Goal: Submit feedback/report problem

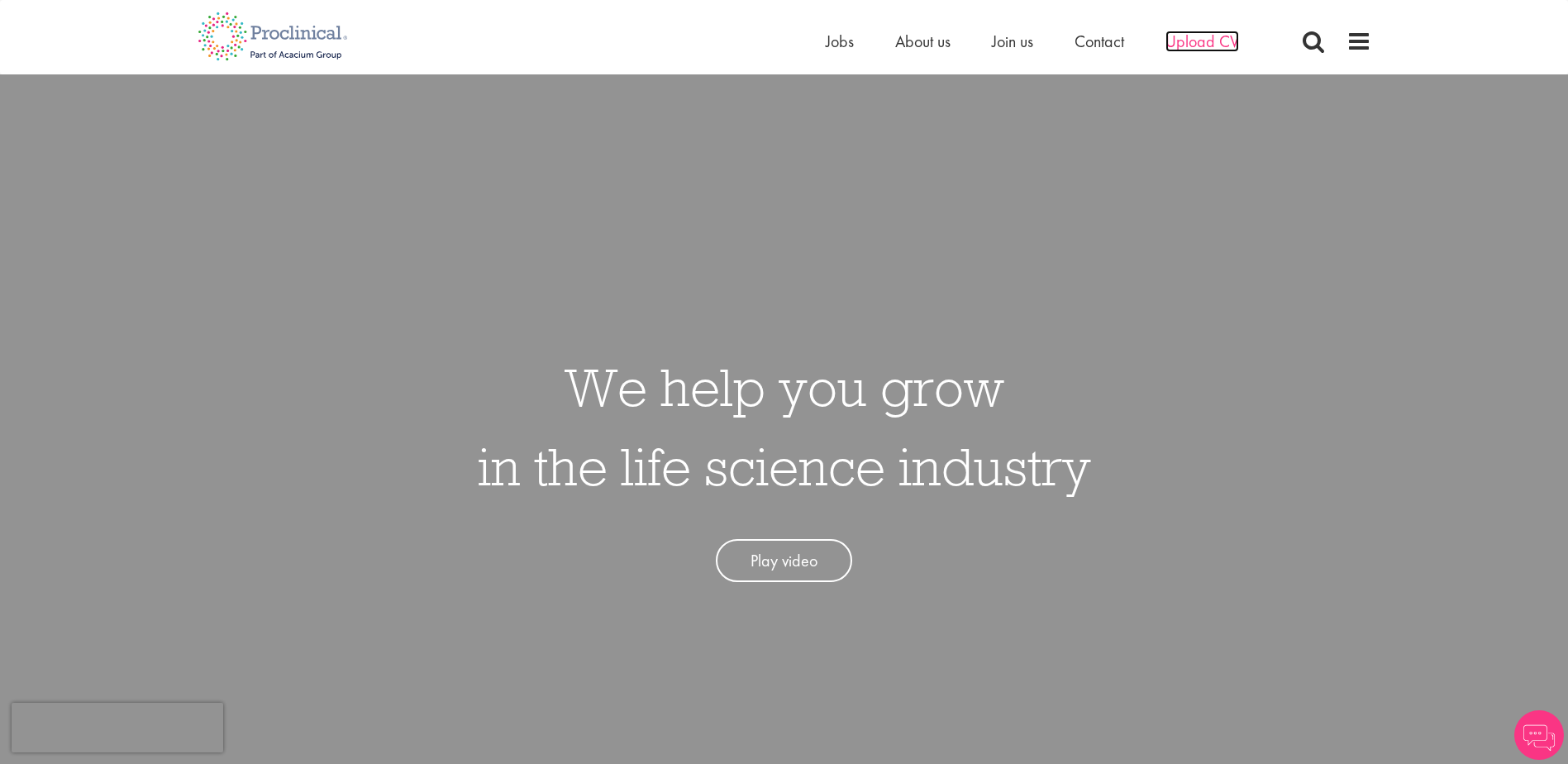
click at [1214, 43] on span "Upload CV" at bounding box center [1202, 41] width 74 height 21
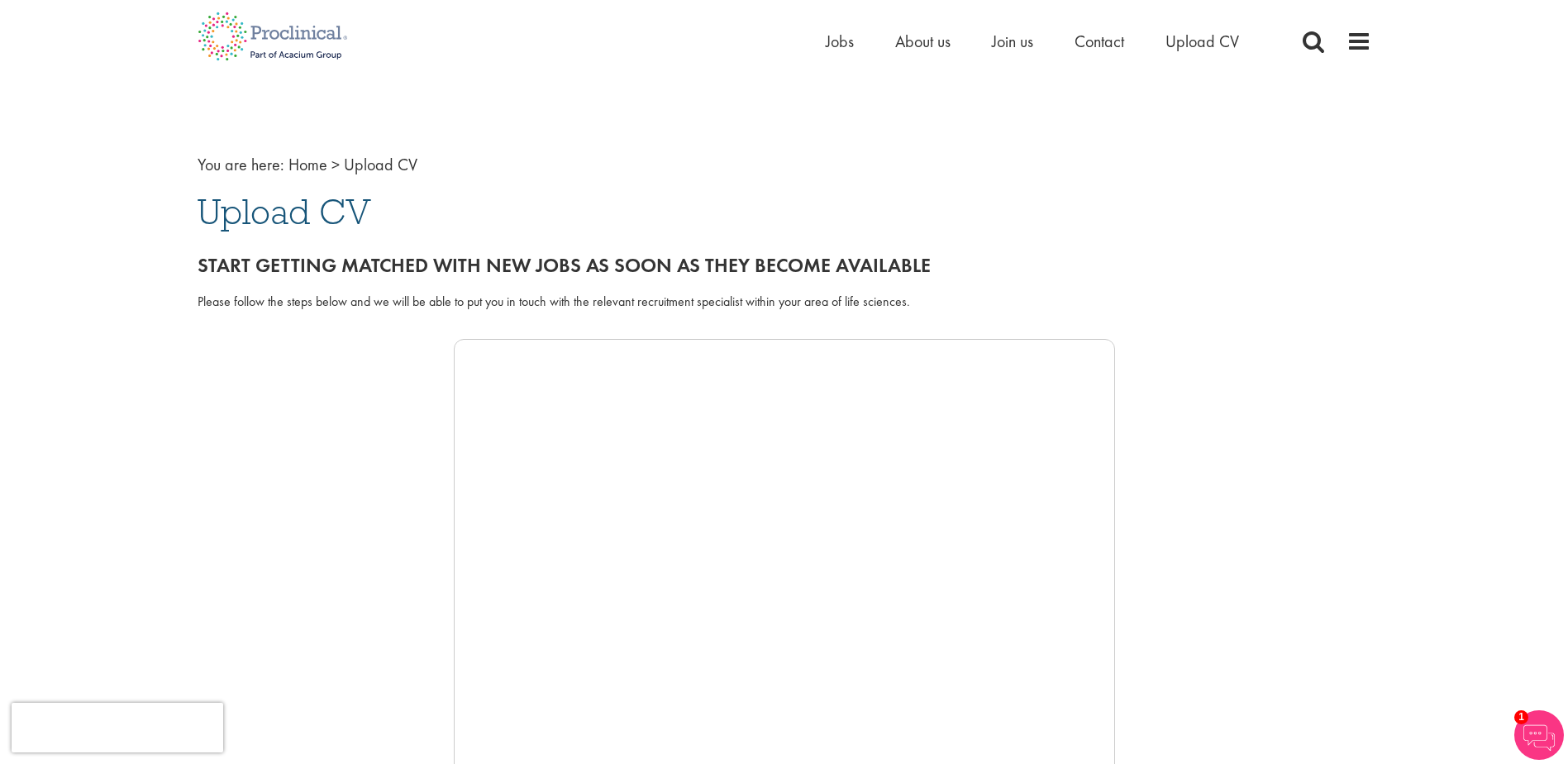
click at [1191, 384] on div at bounding box center [784, 587] width 1174 height 496
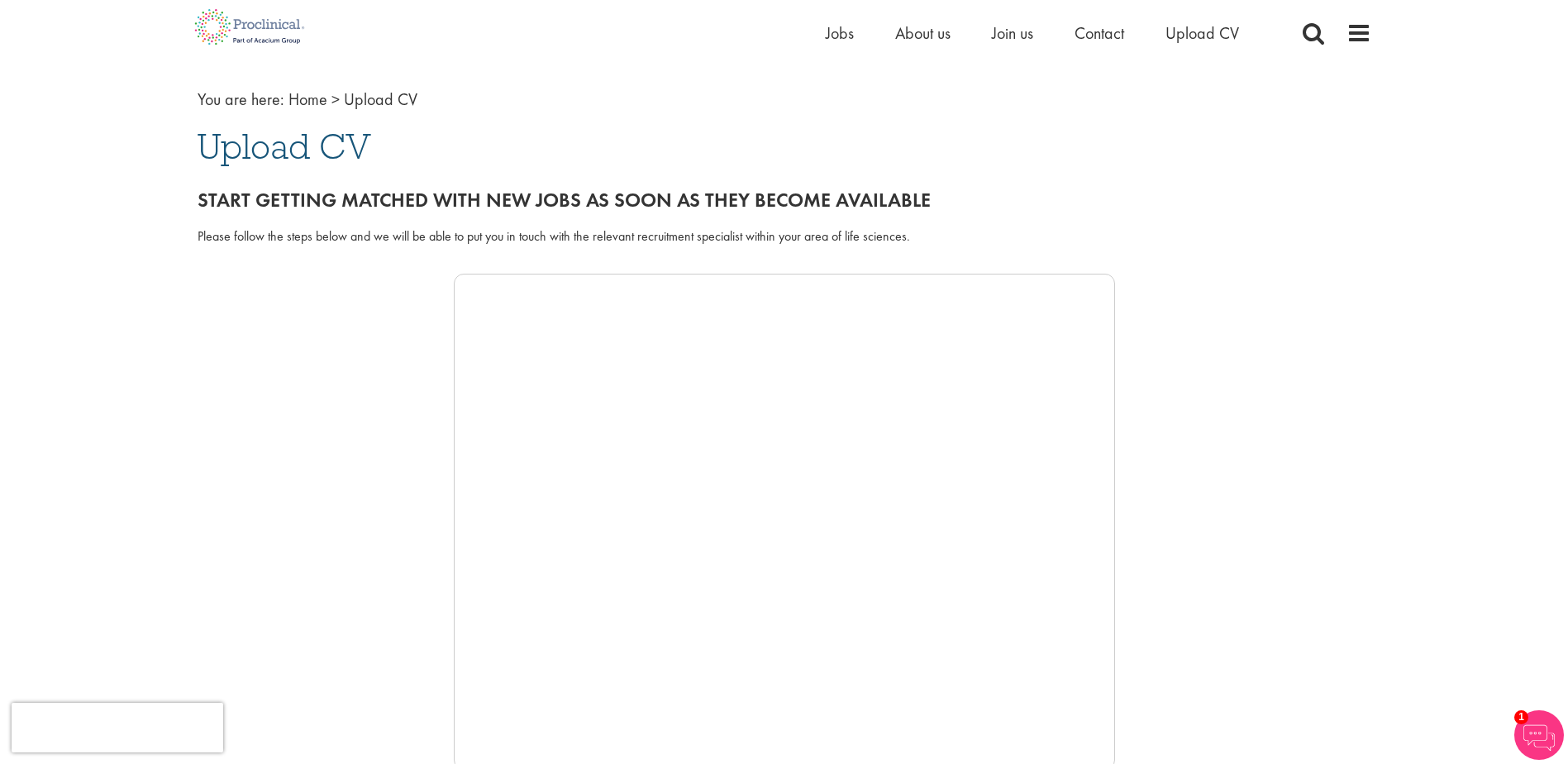
scroll to position [66, 0]
click at [1182, 259] on div "Please follow the steps below and we will be able to put you in touch with the …" at bounding box center [784, 246] width 1199 height 55
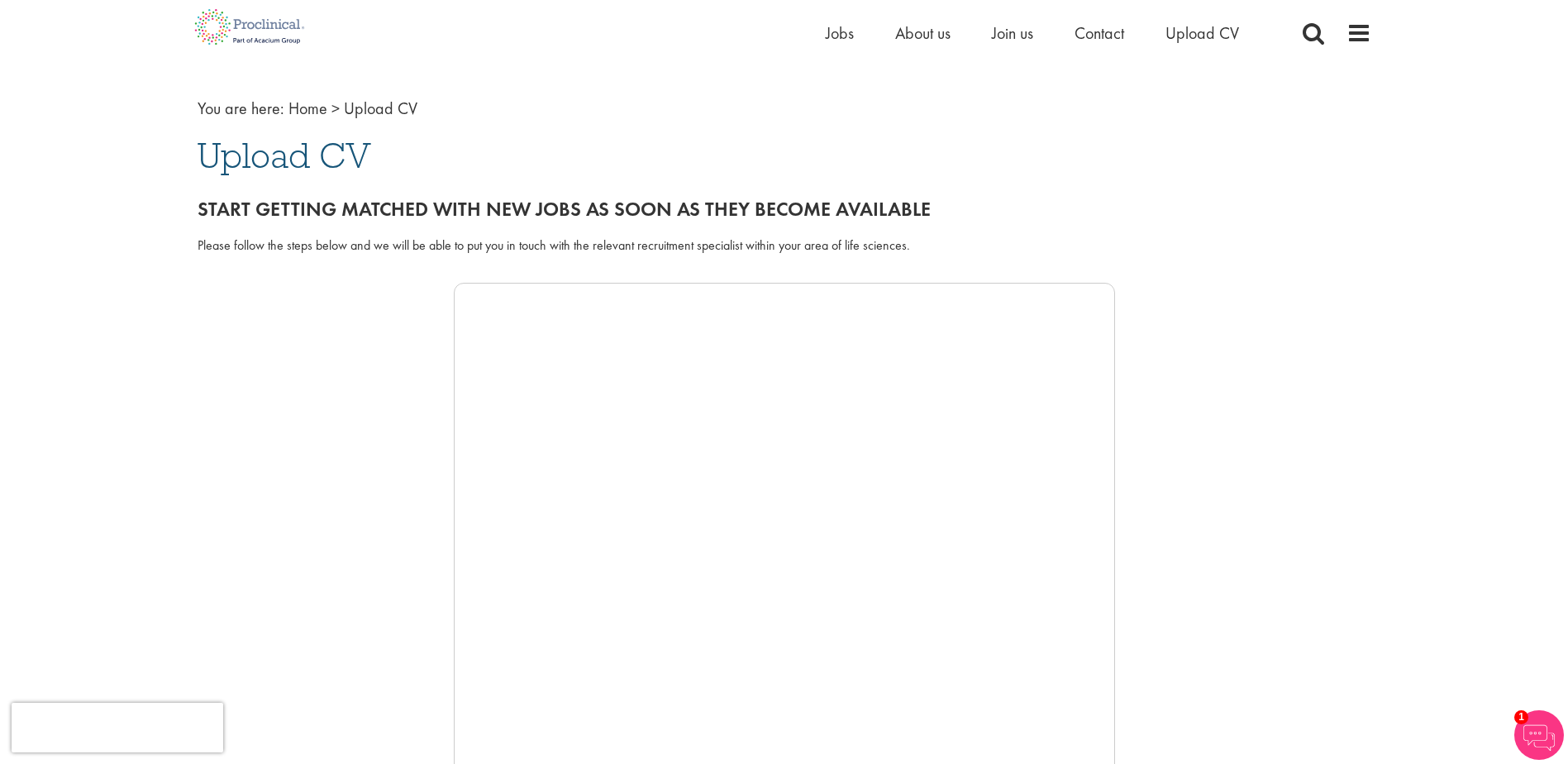
scroll to position [0, 0]
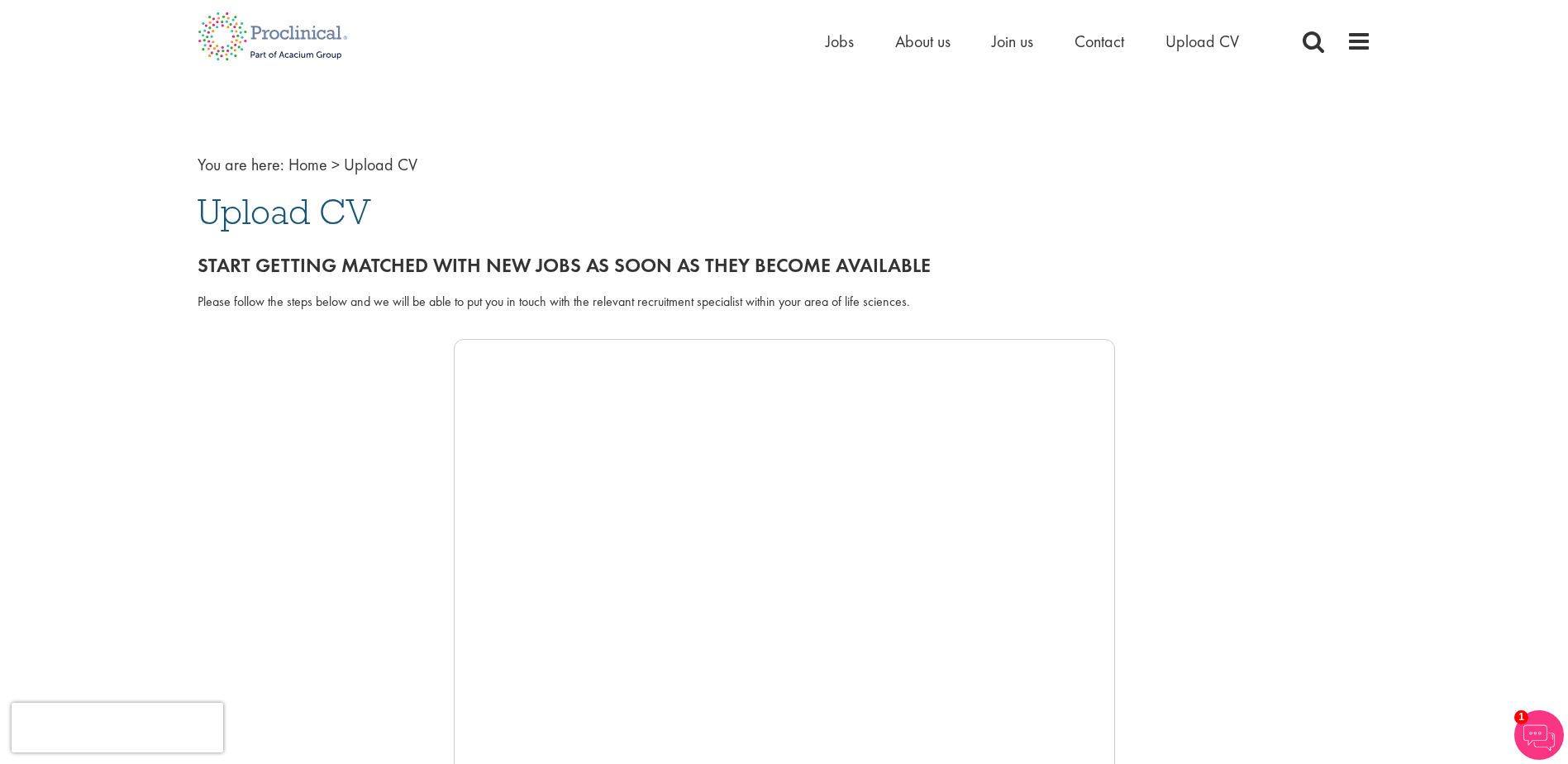
click at [1265, 500] on div at bounding box center [784, 587] width 1174 height 496
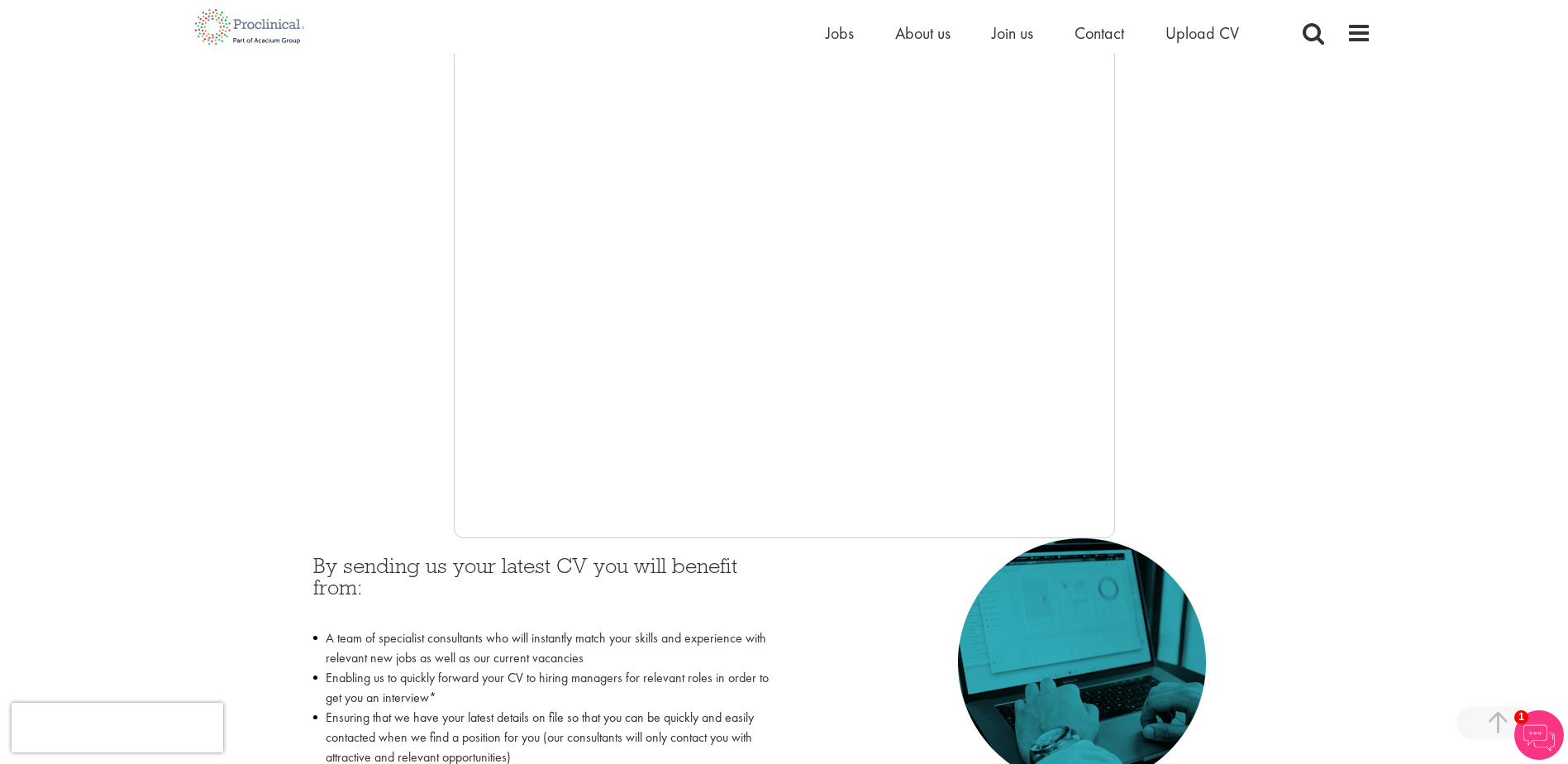
scroll to position [298, 0]
click at [1210, 35] on span "Upload CV" at bounding box center [1202, 33] width 74 height 21
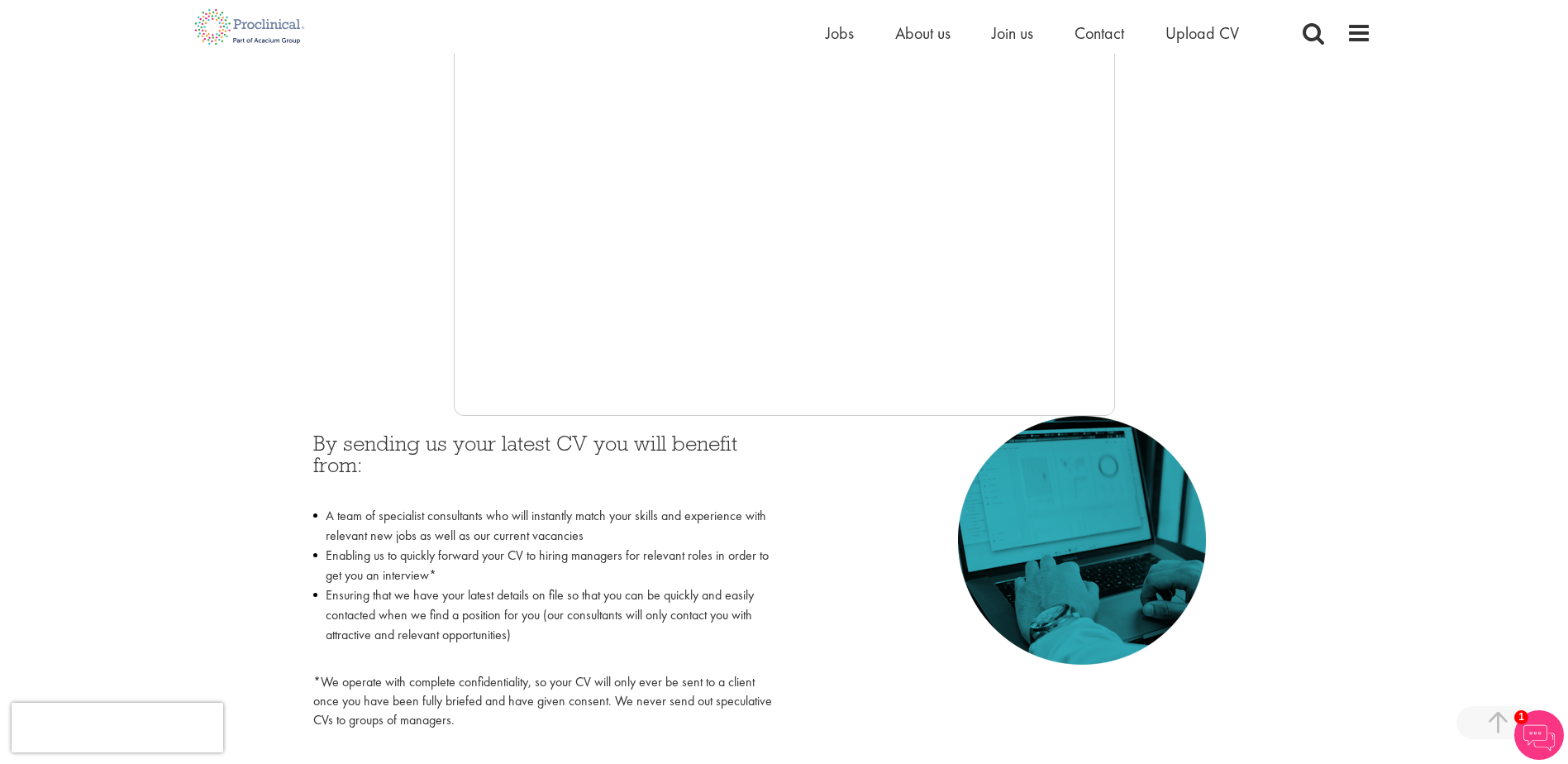
scroll to position [401, 0]
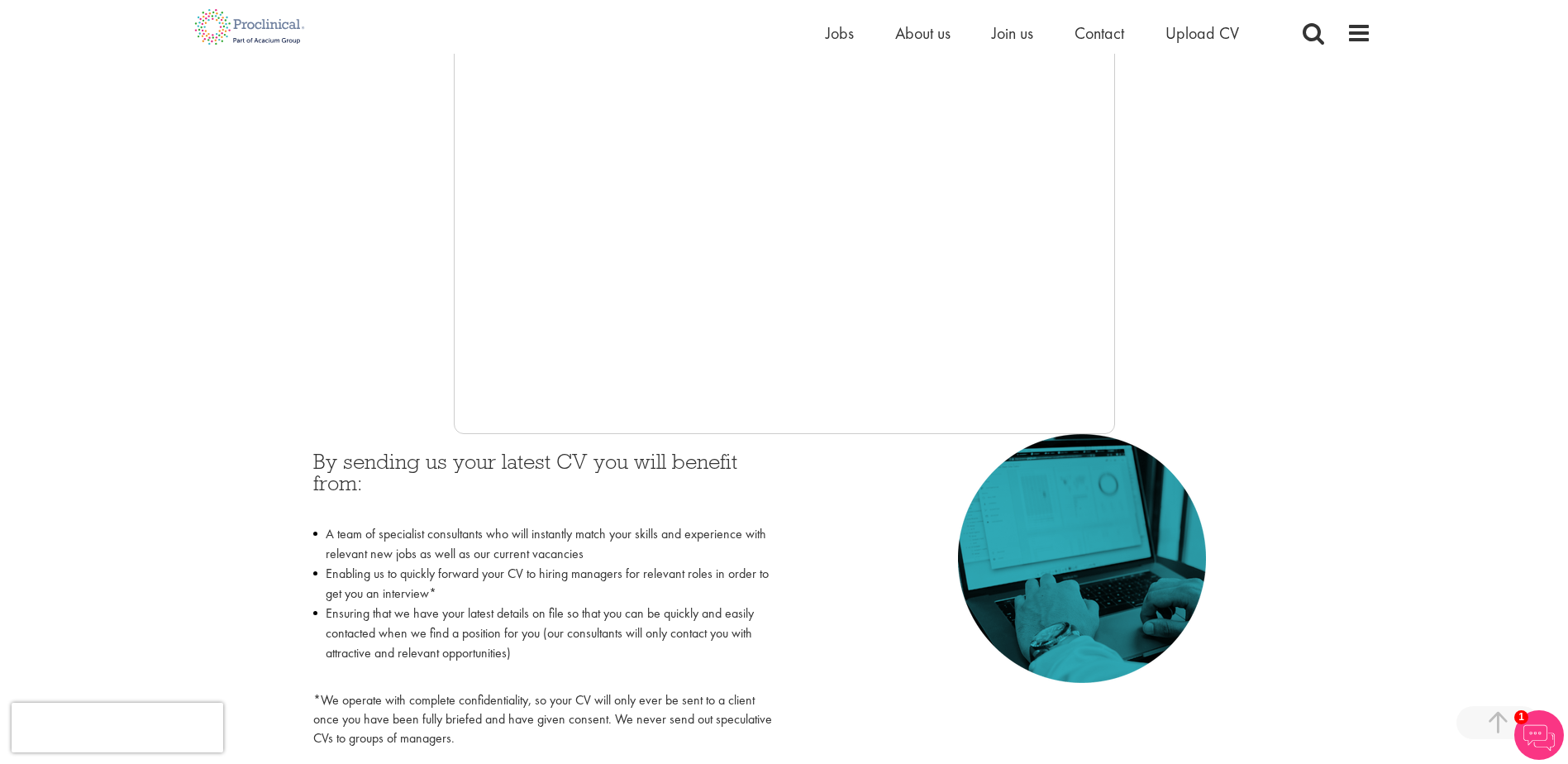
click at [1242, 397] on div at bounding box center [784, 186] width 1174 height 496
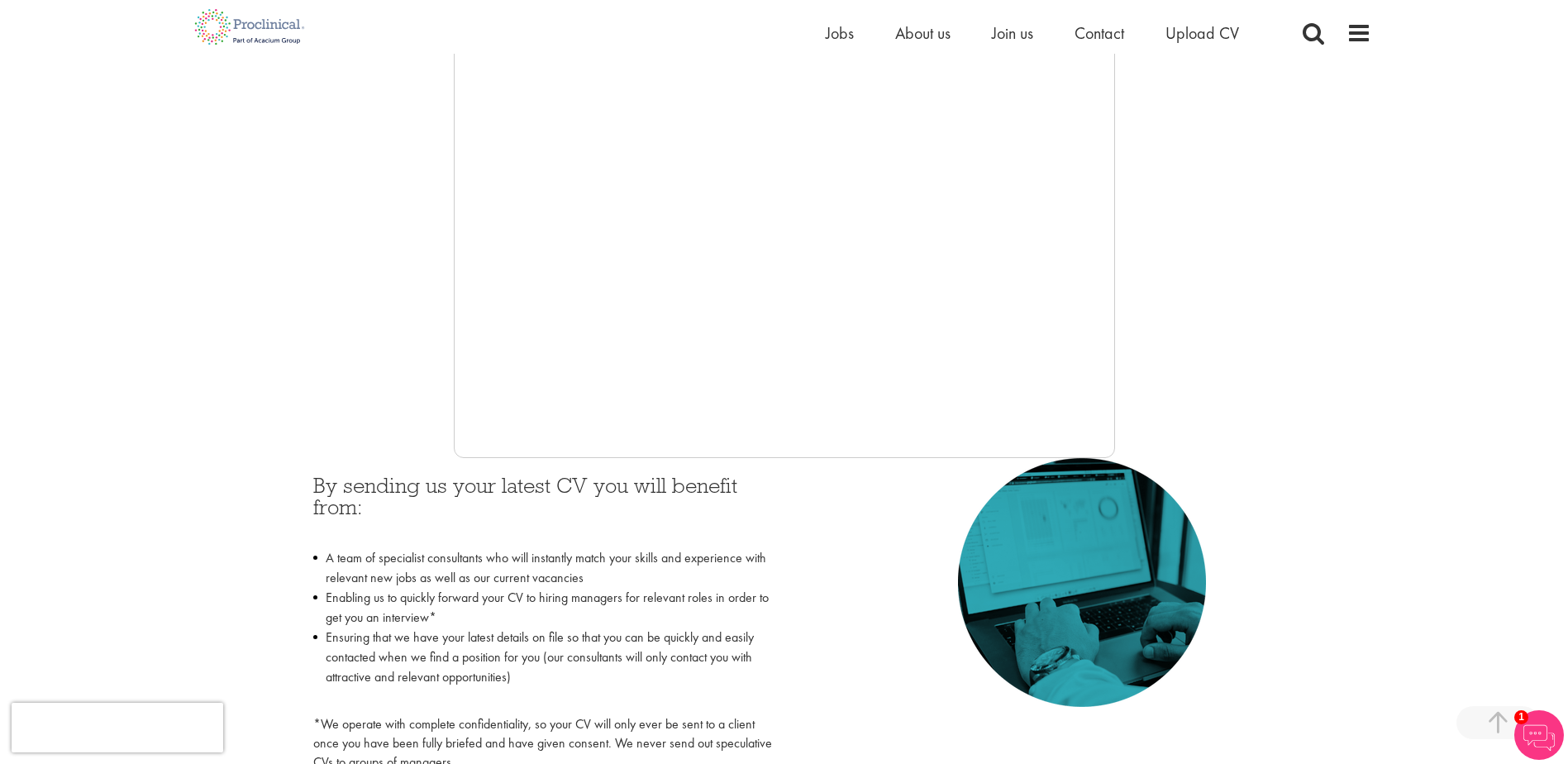
scroll to position [370, 0]
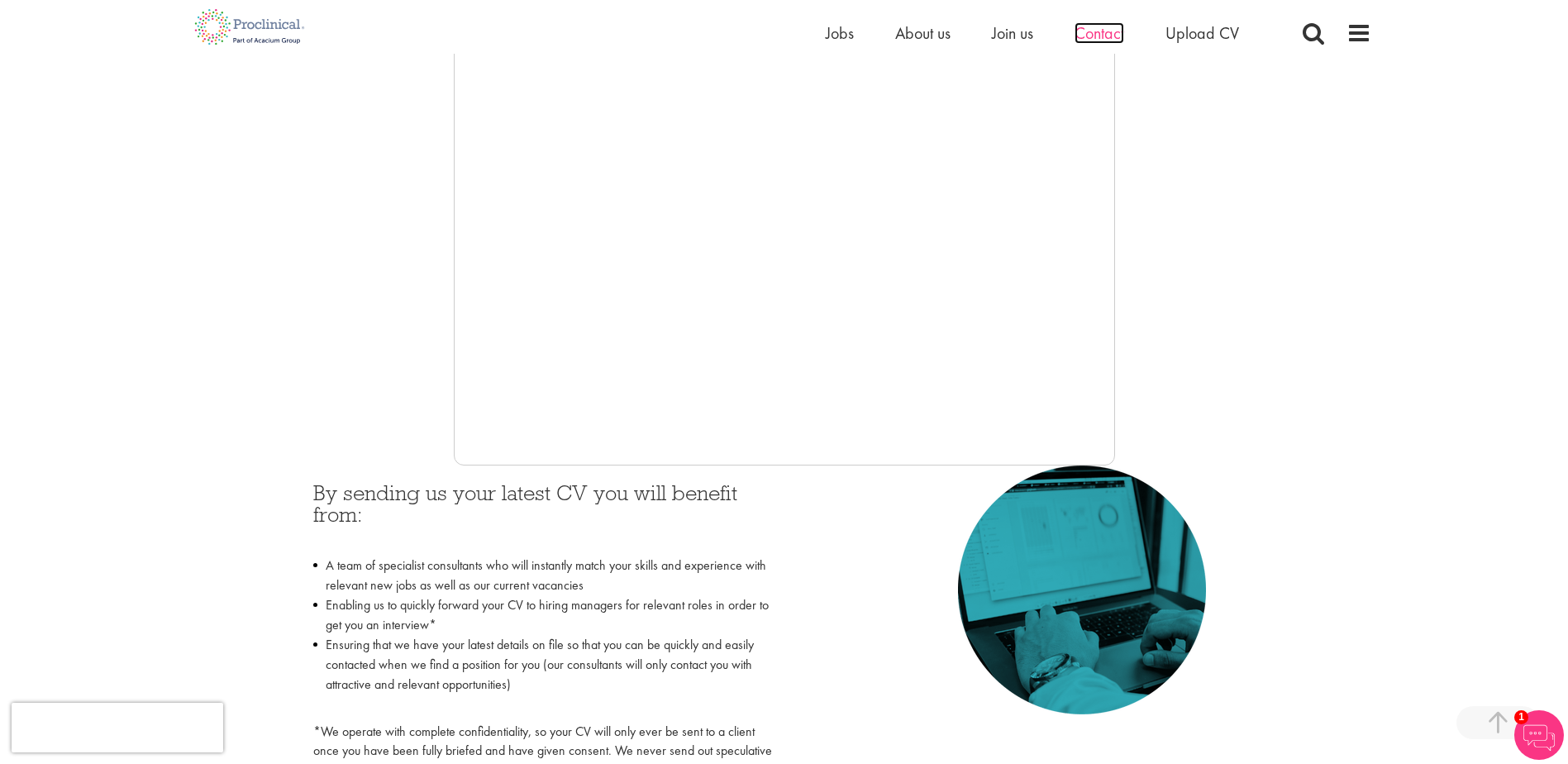
click at [1111, 33] on span "Contact" at bounding box center [1099, 33] width 50 height 21
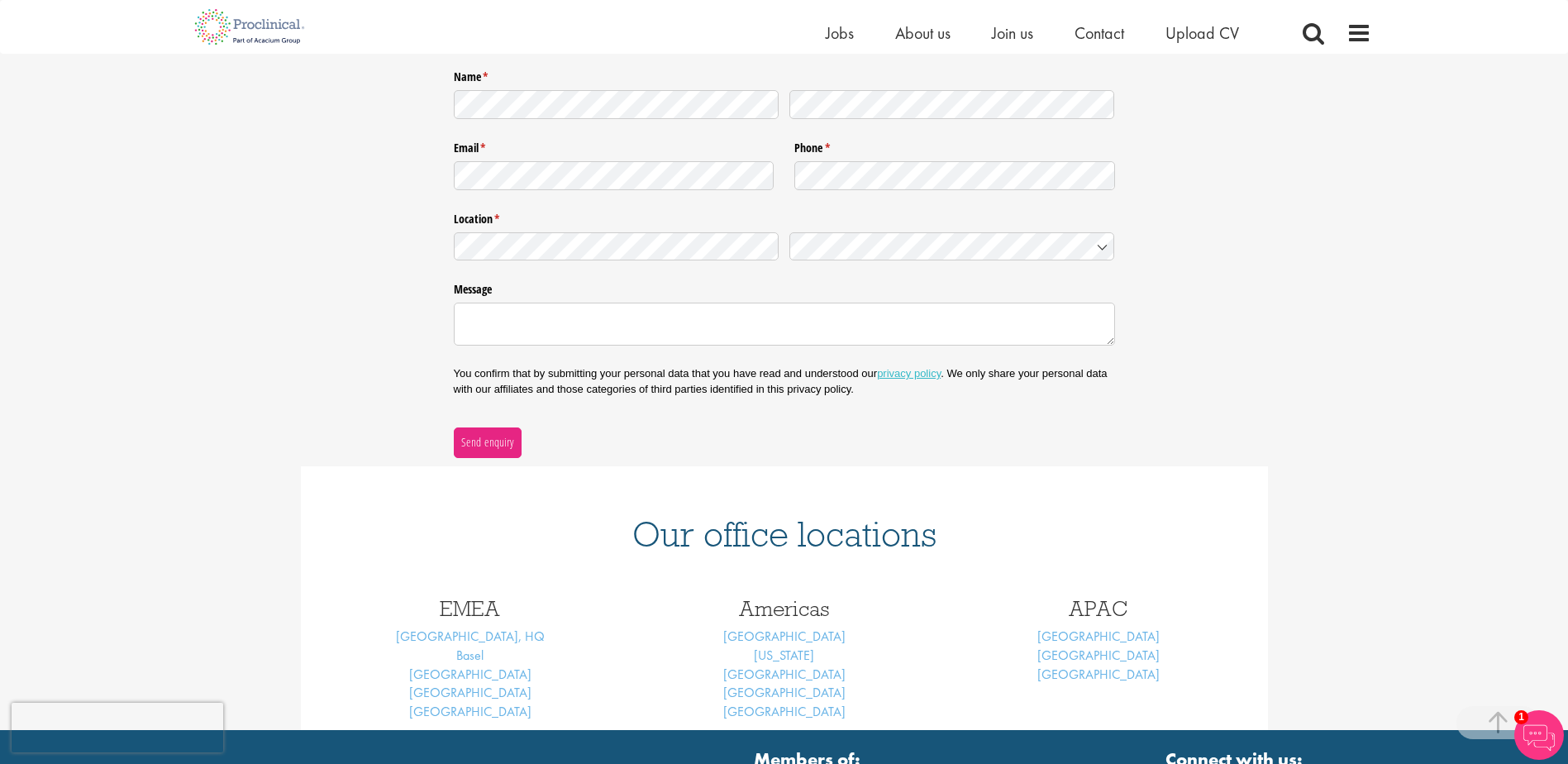
scroll to position [275, 0]
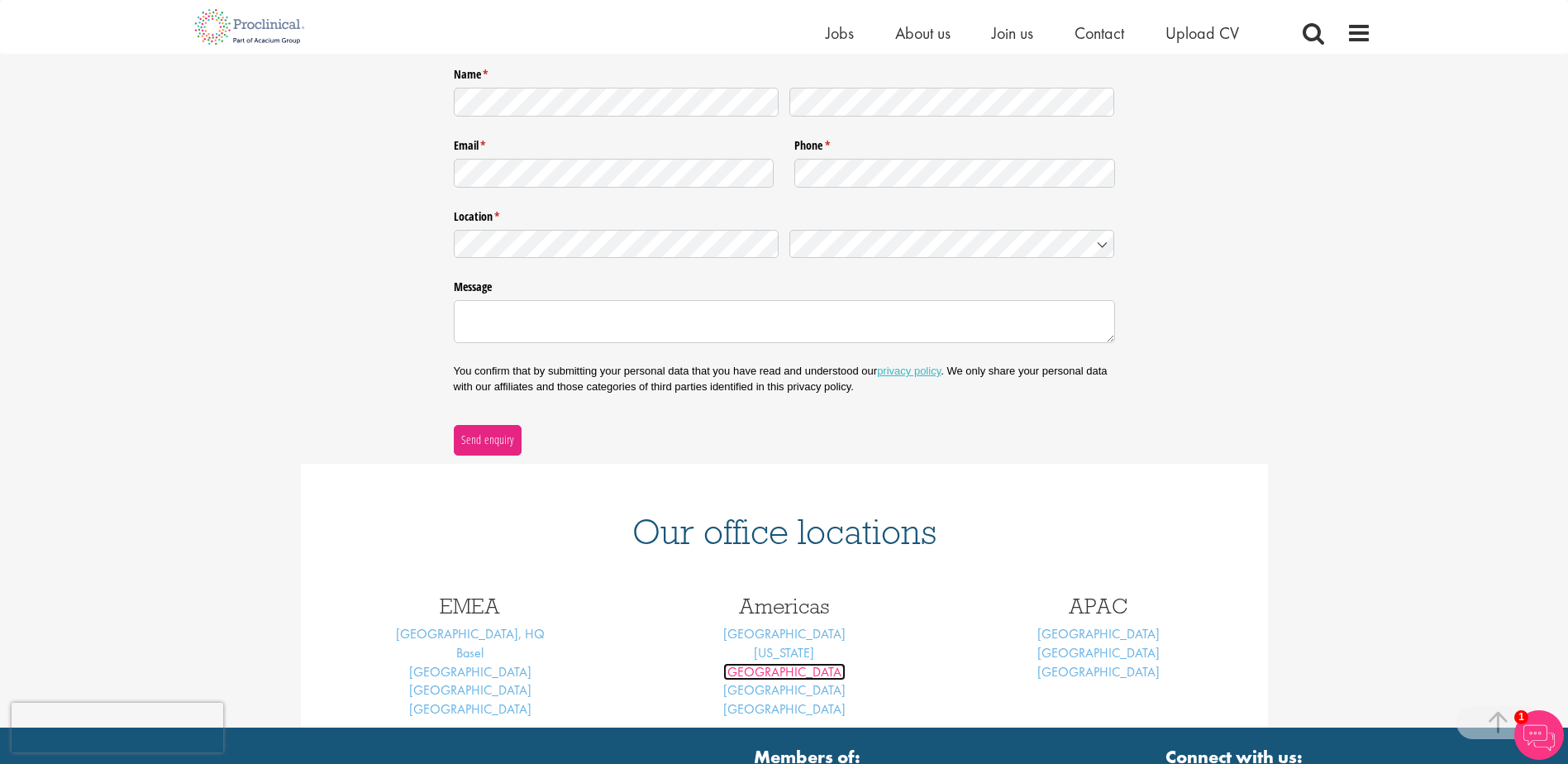
click at [779, 675] on link "Philadelphia" at bounding box center [784, 672] width 123 height 17
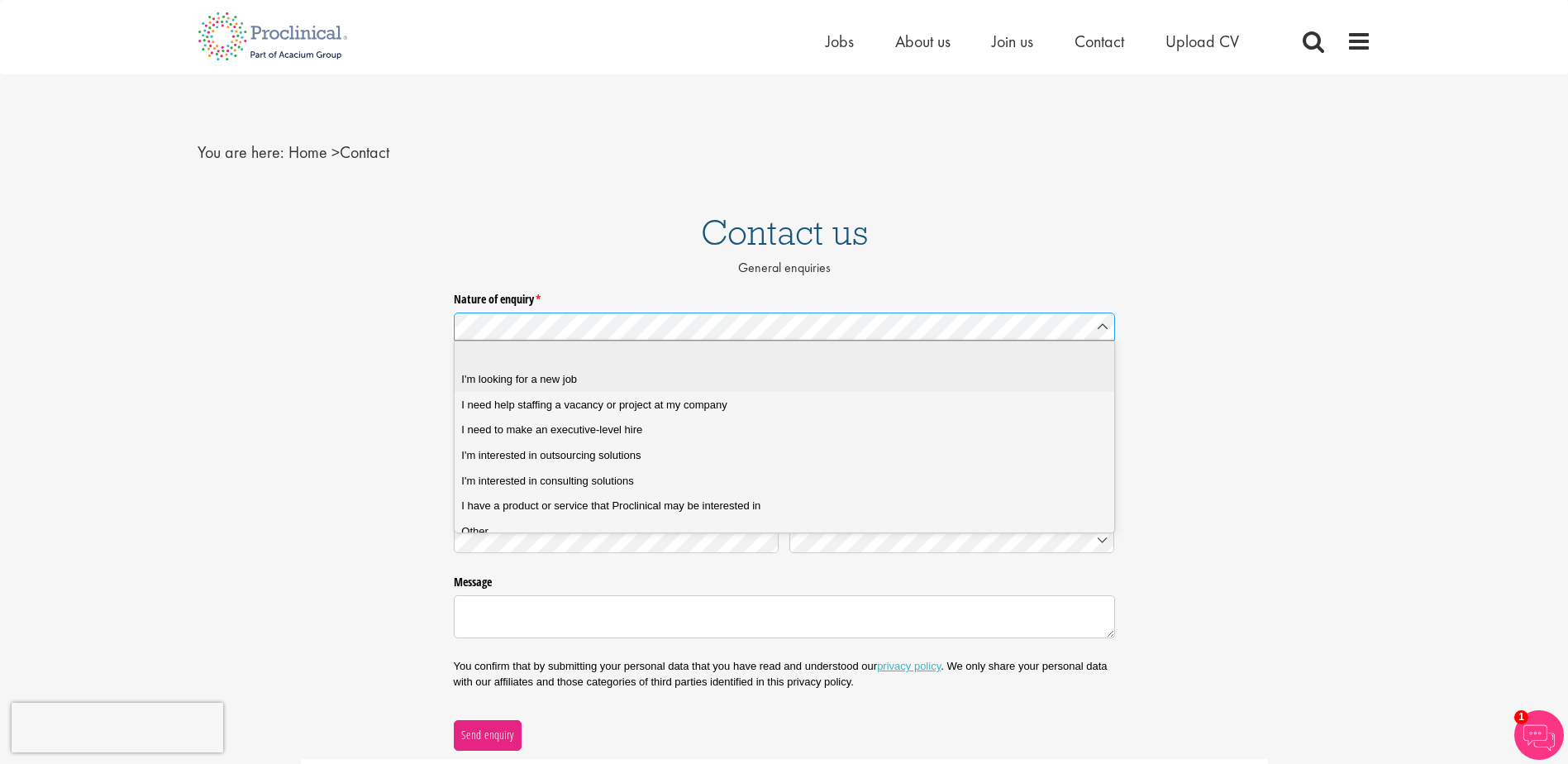
click at [645, 379] on div "I'm looking for a new job" at bounding box center [790, 379] width 658 height 15
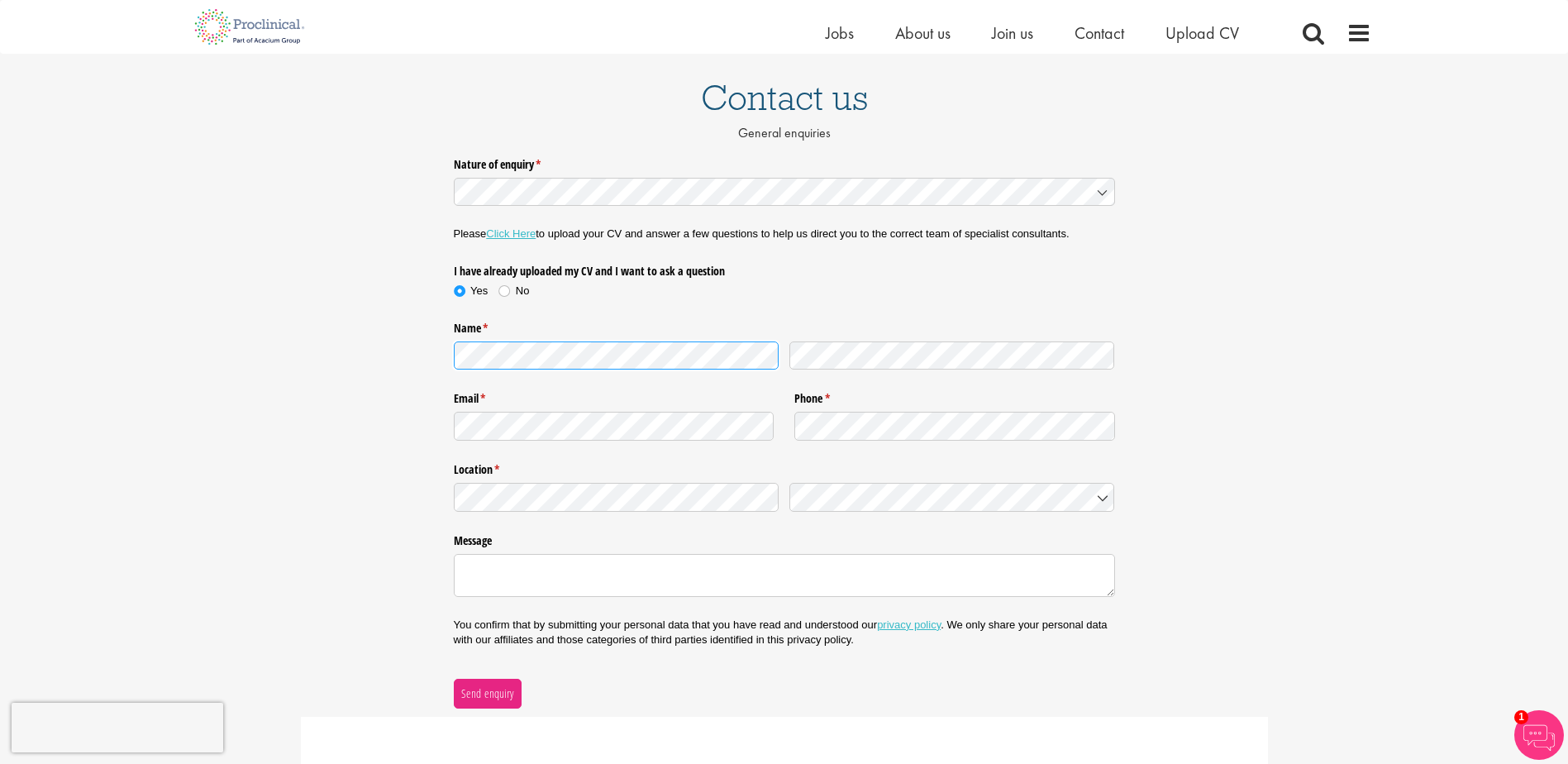
scroll to position [118, 0]
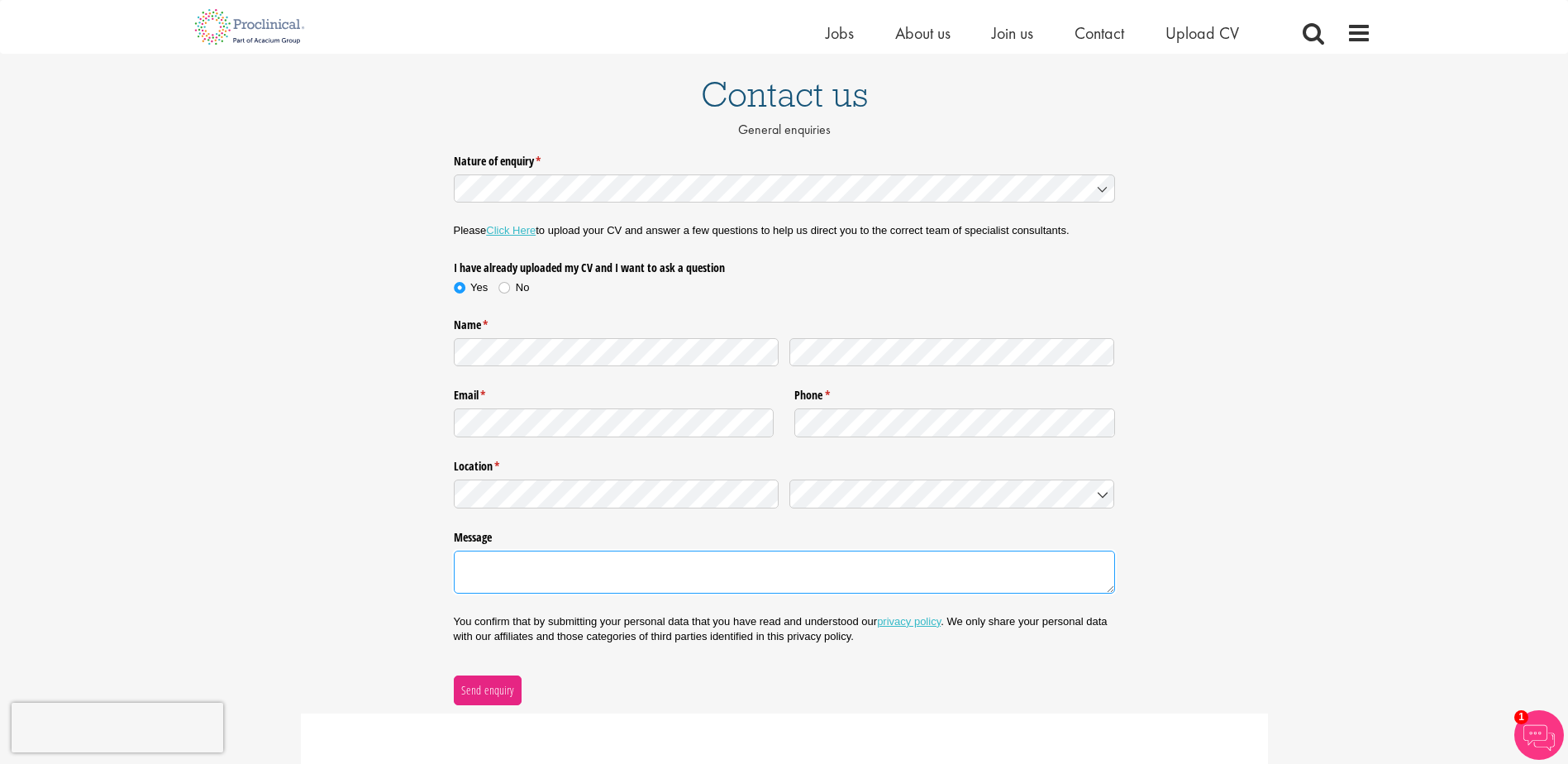
click at [953, 571] on textarea "Message" at bounding box center [784, 573] width 662 height 43
type textarea "i"
click at [787, 561] on textarea "Once I hit submit after uploading my cv, the chatbot started showing error mess…" at bounding box center [784, 573] width 662 height 43
click at [644, 568] on textarea "Once I hit submit after uploading my cv, the chatbot started showing an error m…" at bounding box center [784, 573] width 662 height 43
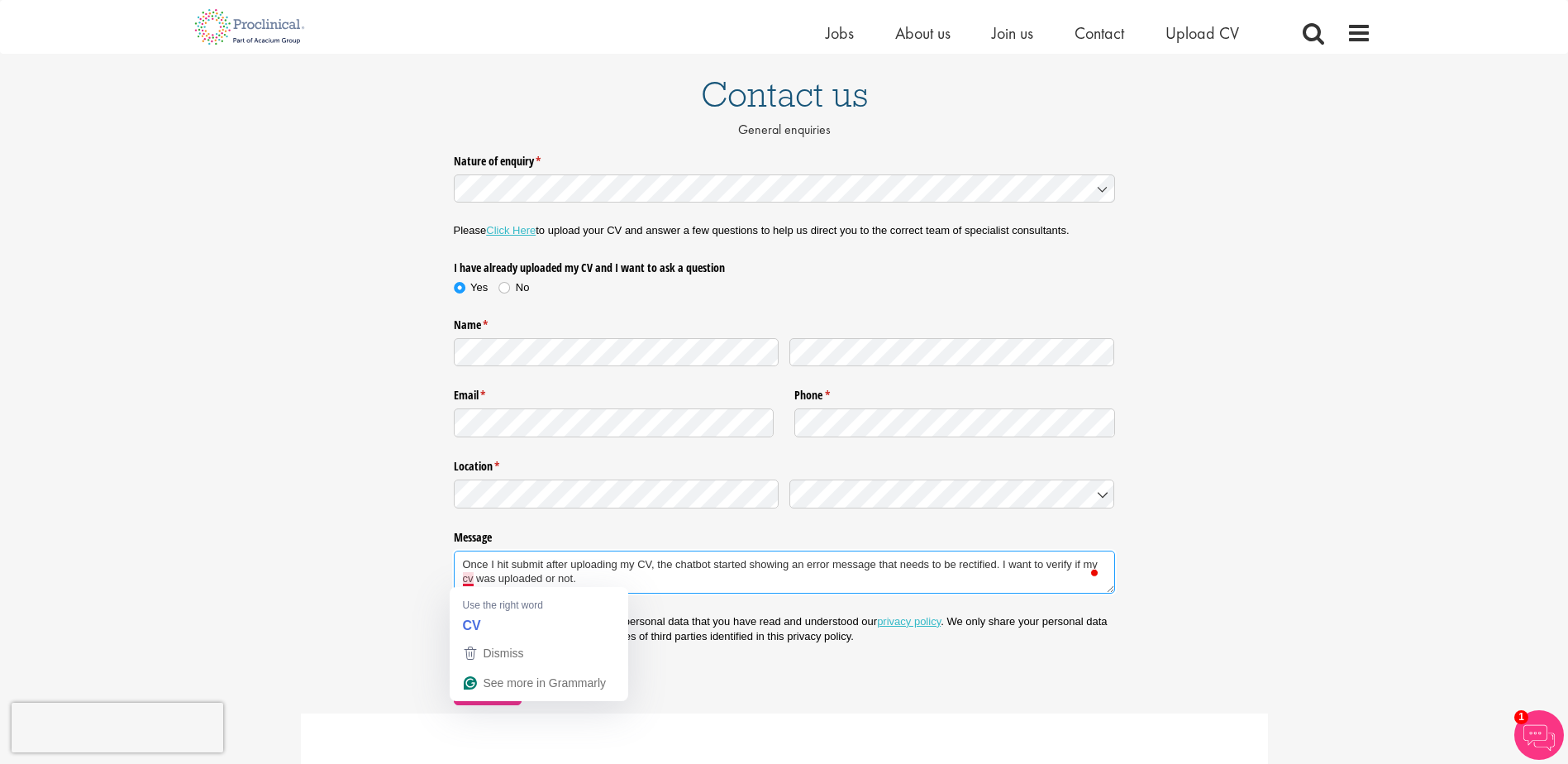
click at [472, 581] on textarea "Once I hit submit after uploading my CV, the chatbot started showing an error m…" at bounding box center [784, 573] width 662 height 43
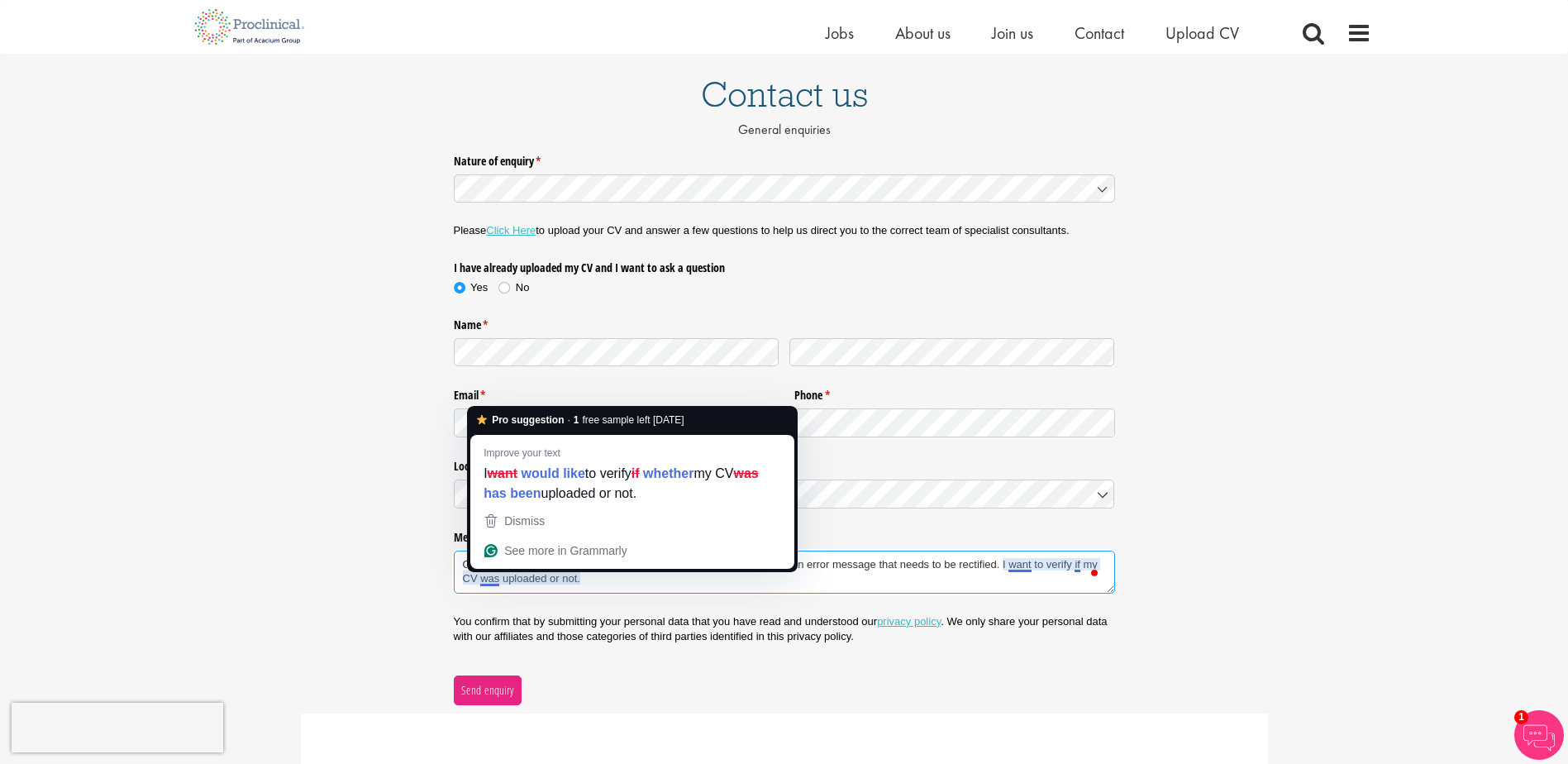
click at [487, 577] on textarea "Once I hit submit after uploading my CV, the chatbot started showing an error m…" at bounding box center [784, 573] width 662 height 43
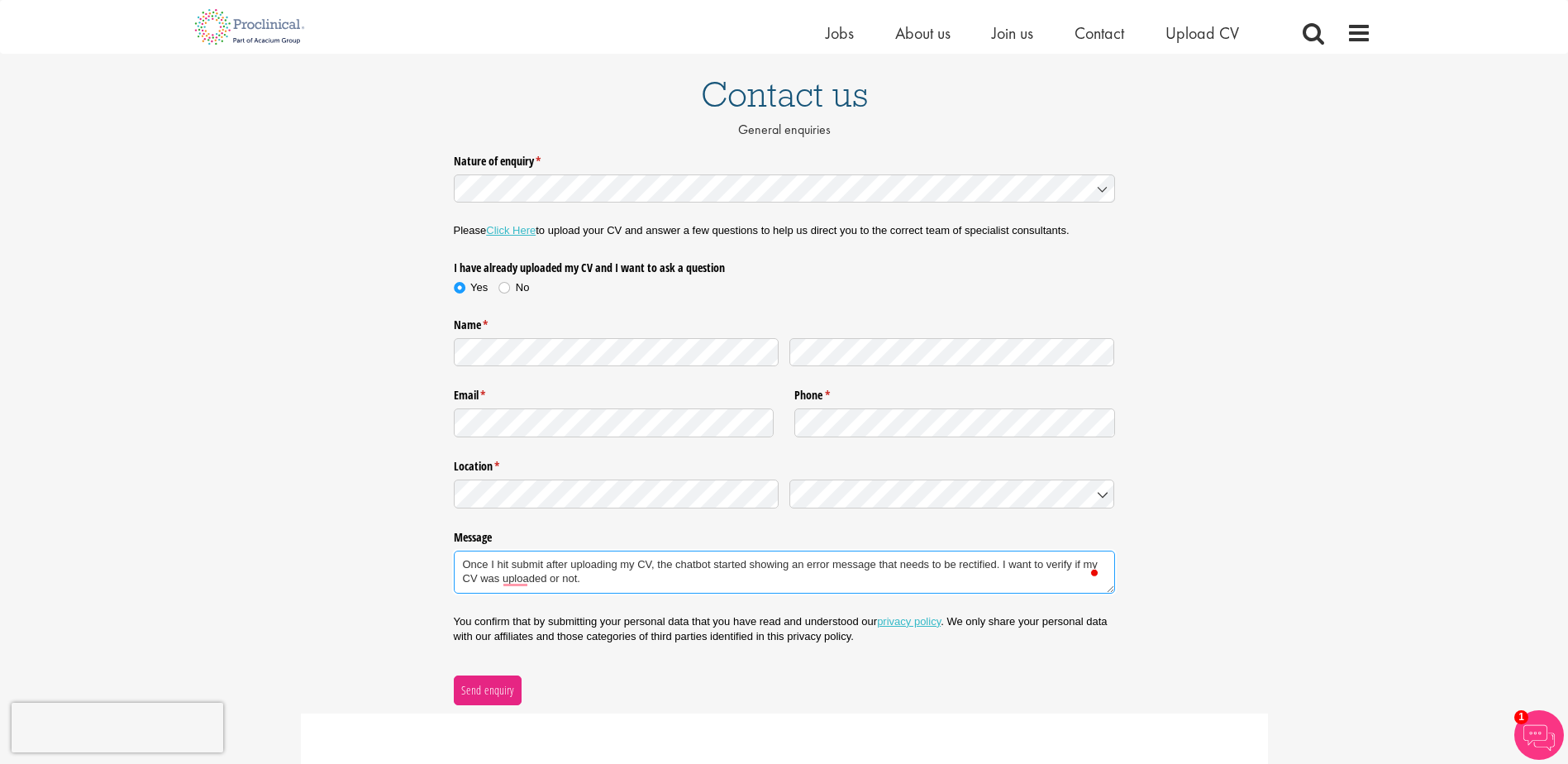
click at [1081, 564] on textarea "Once I hit submit after uploading my CV, the chatbot started showing an error m…" at bounding box center [784, 573] width 662 height 43
click at [677, 622] on p "You confirm that by submitting your personal data that you have read and unders…" at bounding box center [784, 629] width 662 height 30
click at [635, 579] on textarea "Once I hit submit after uploading my CV, the chatbot started showing an error m…" at bounding box center [784, 573] width 662 height 43
type textarea "Once I hit submit after uploading my CV, the chatbot started showing an error m…"
click at [647, 619] on p "You confirm that by submitting your personal data that you have read and unders…" at bounding box center [784, 629] width 662 height 30
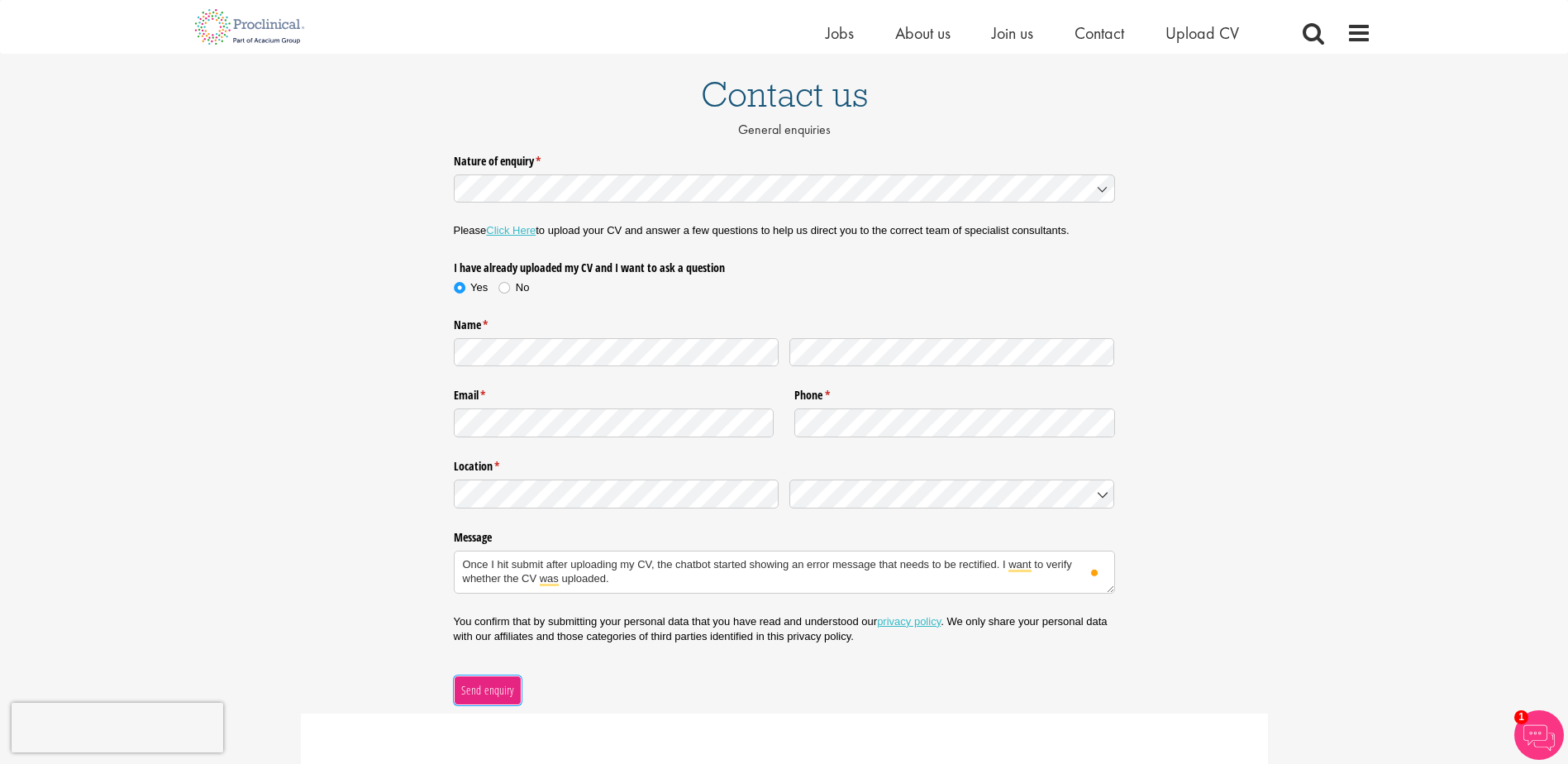
click at [480, 688] on span "Send enquiry" at bounding box center [487, 690] width 54 height 18
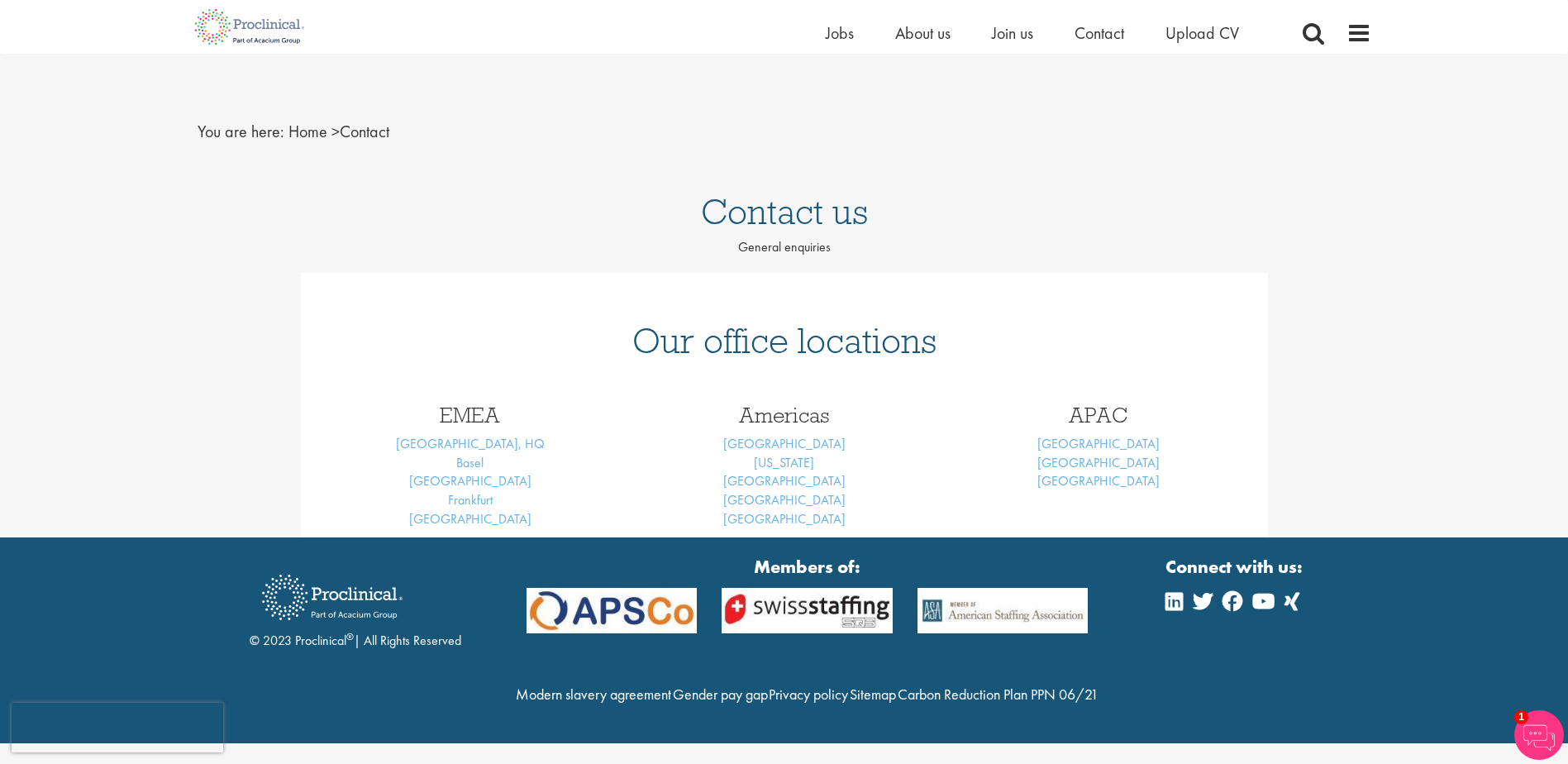
scroll to position [15, 0]
